Goal: Task Accomplishment & Management: Manage account settings

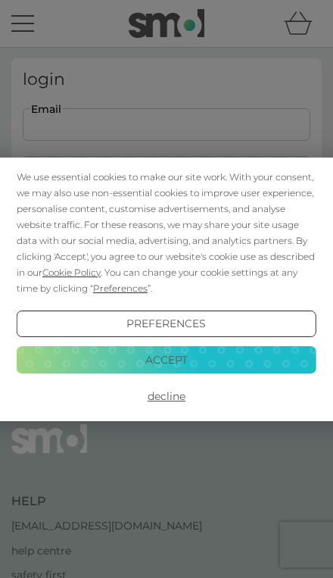
click at [238, 360] on button "Accept" at bounding box center [167, 359] width 300 height 27
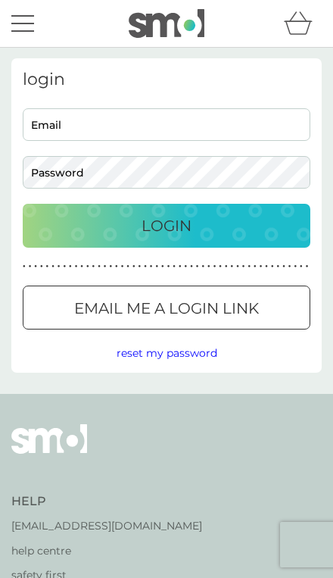
type input "[EMAIL_ADDRESS][DOMAIN_NAME]"
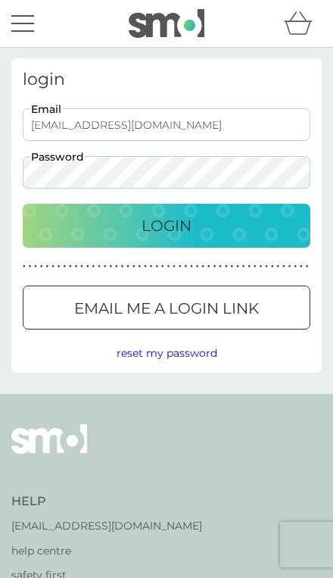
click at [259, 232] on div "Login" at bounding box center [166, 225] width 257 height 24
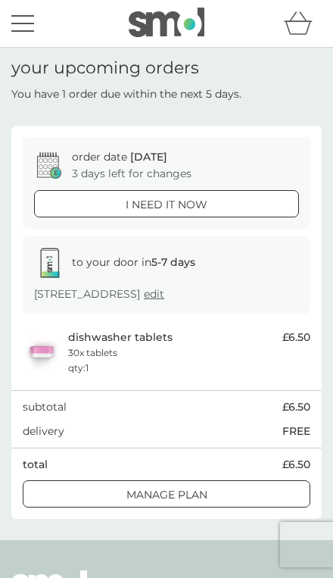
click at [159, 158] on span "[DATE]" at bounding box center [148, 157] width 37 height 14
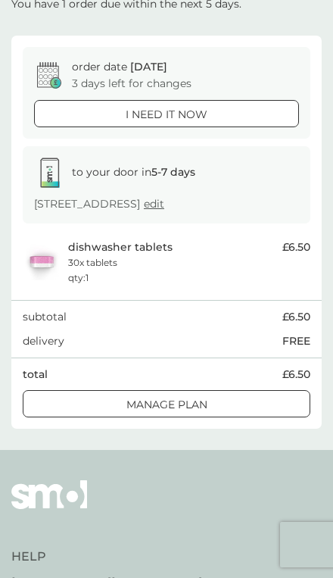
scroll to position [90, 0]
click at [204, 410] on button "Manage plan" at bounding box center [167, 403] width 288 height 27
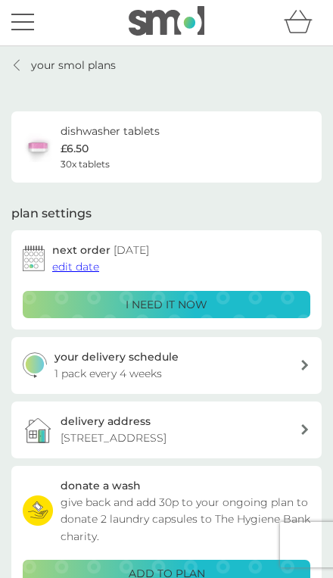
scroll to position [18, 0]
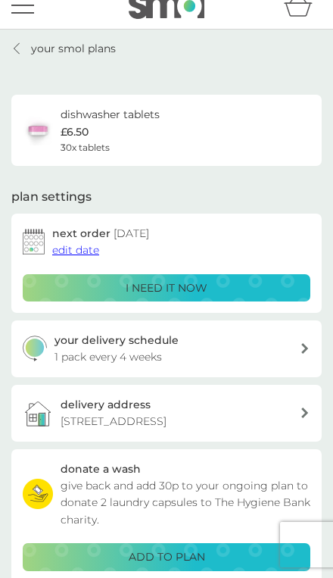
click at [91, 248] on span "edit date" at bounding box center [75, 250] width 47 height 14
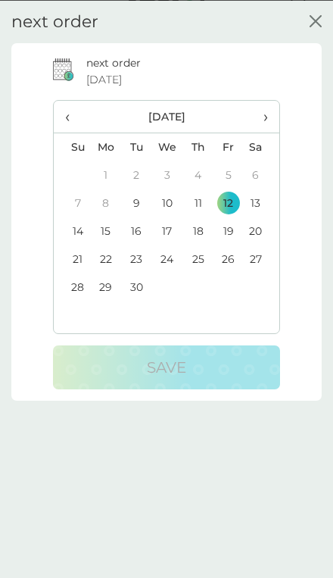
click at [114, 234] on td "15" at bounding box center [105, 231] width 31 height 28
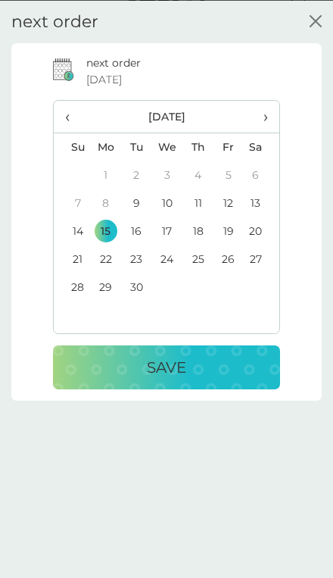
click at [190, 368] on div "Save" at bounding box center [166, 366] width 197 height 24
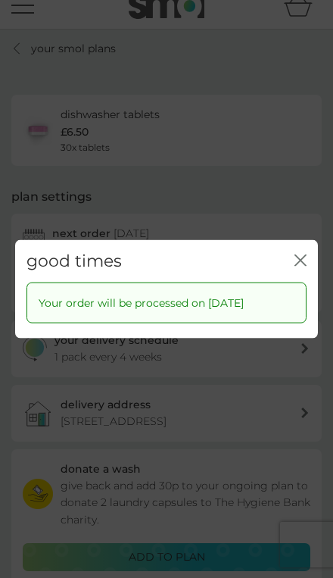
click at [301, 268] on button "close" at bounding box center [300, 261] width 12 height 14
